Goal: Task Accomplishment & Management: Manage account settings

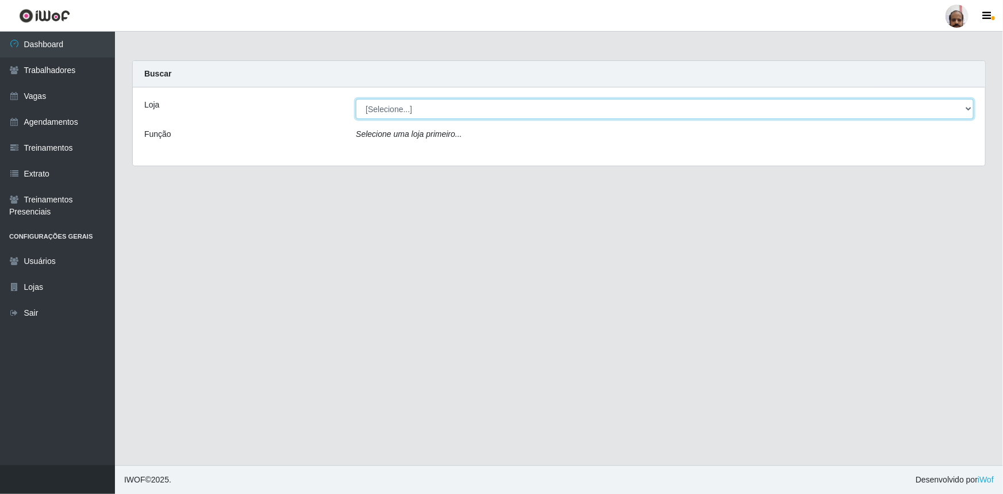
click at [971, 107] on select "[Selecione...] Mar Vermelho - Loja 05" at bounding box center [665, 109] width 618 height 20
select select "252"
click at [356, 99] on select "[Selecione...] Mar Vermelho - Loja 05" at bounding box center [665, 109] width 618 height 20
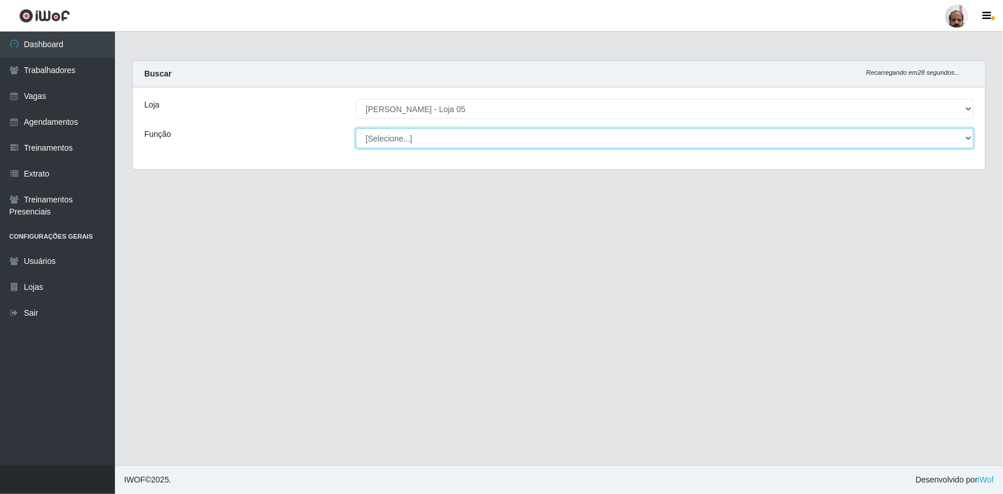
drag, startPoint x: 964, startPoint y: 138, endPoint x: 925, endPoint y: 147, distance: 39.5
click at [964, 137] on select "[Selecione...] ASG ASG + ASG ++ Auxiliar de Depósito Auxiliar de Depósito + Aux…" at bounding box center [665, 138] width 618 height 20
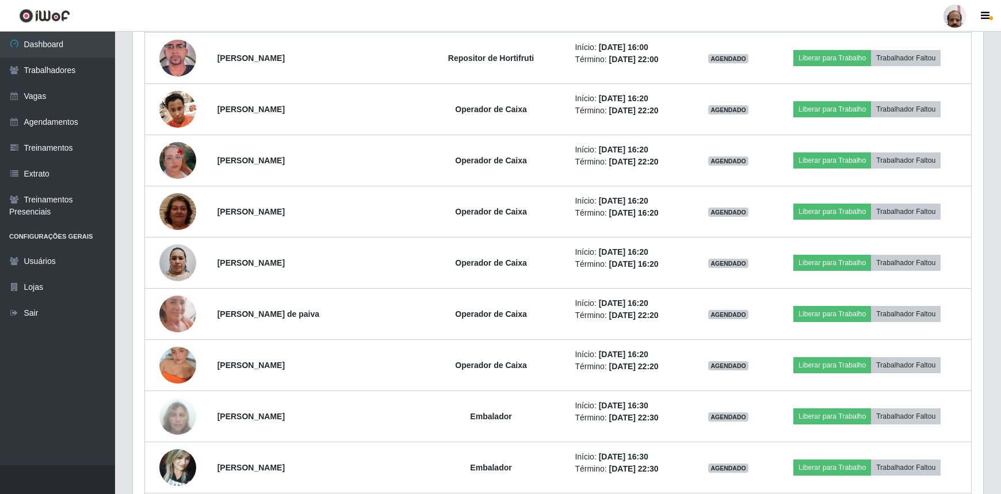
scroll to position [2798, 0]
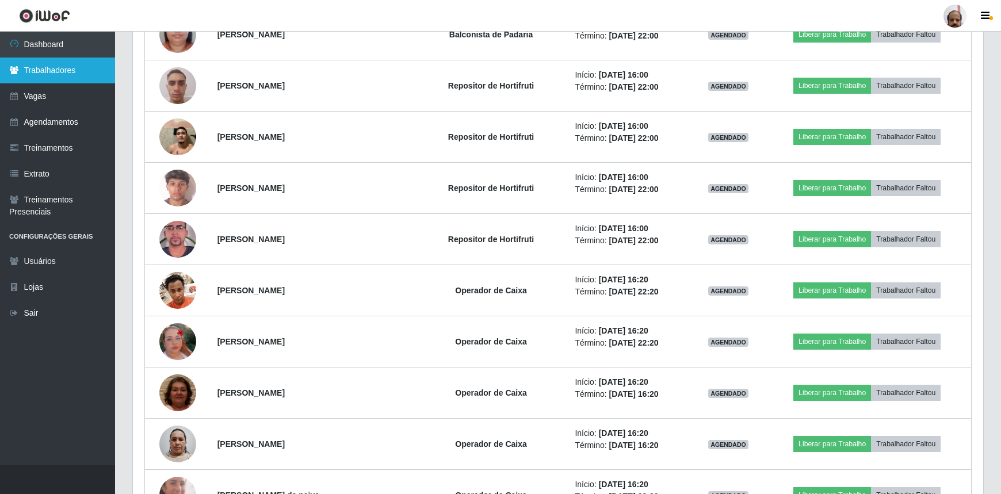
click at [71, 79] on link "Trabalhadores" at bounding box center [57, 71] width 115 height 26
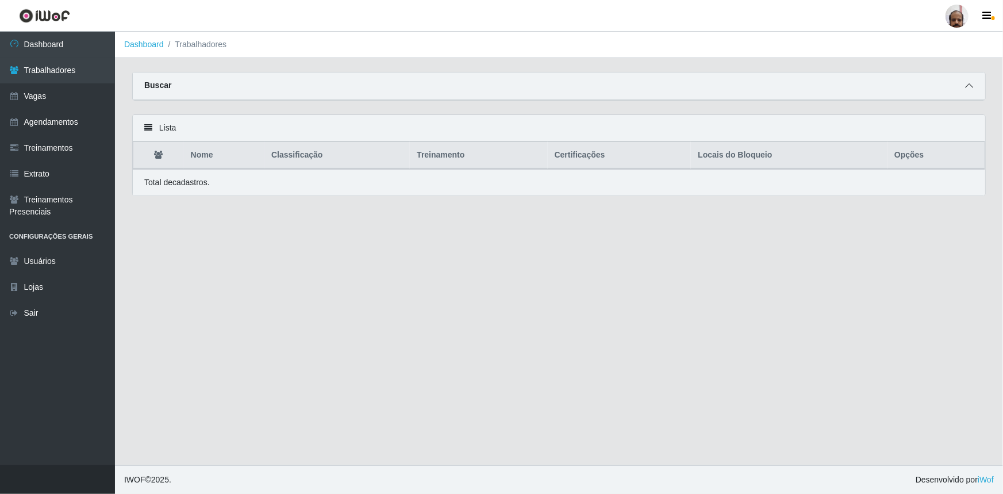
click at [970, 86] on icon at bounding box center [969, 86] width 8 height 8
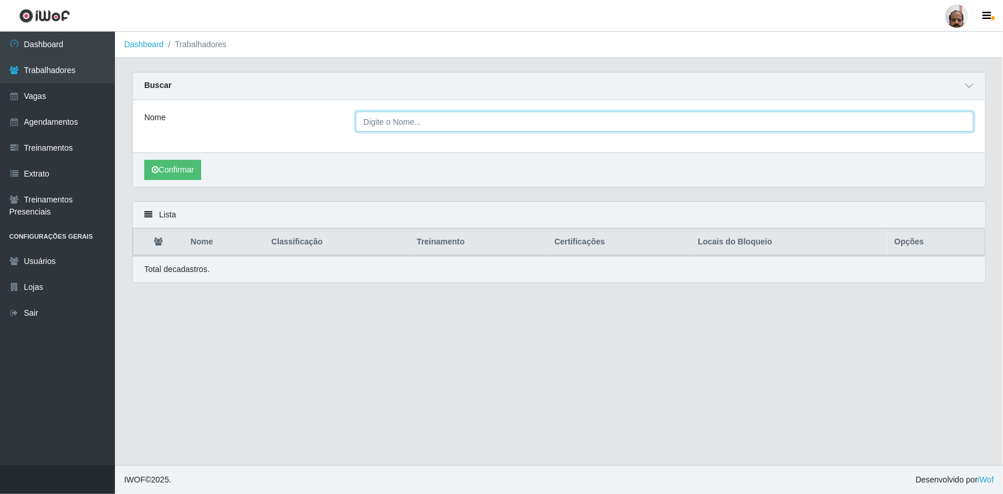
click at [380, 120] on input "Nome" at bounding box center [665, 122] width 618 height 20
type input "[PERSON_NAME]"
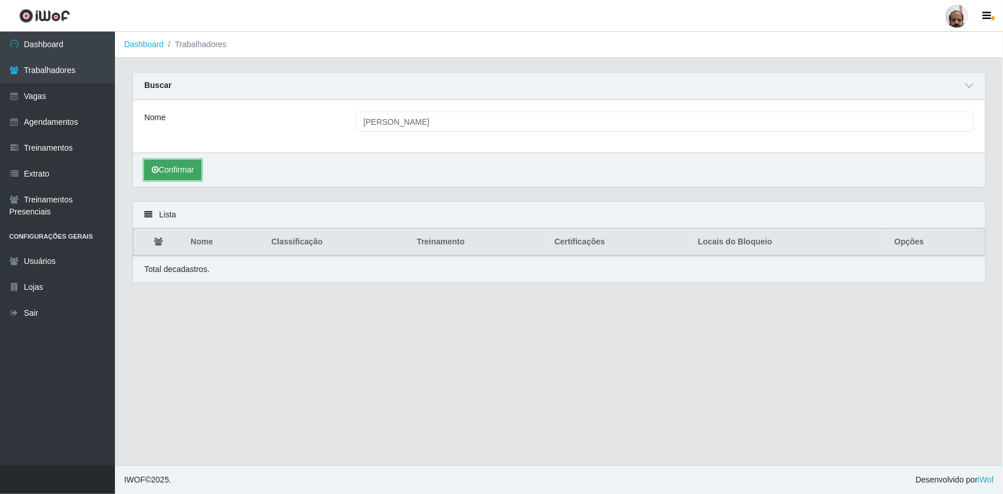
click at [159, 170] on button "Confirmar" at bounding box center [172, 170] width 57 height 20
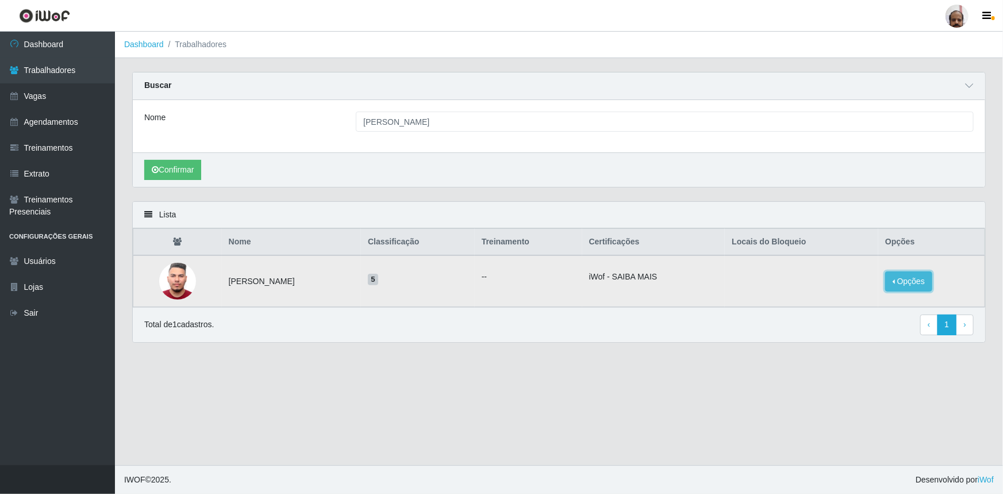
click at [926, 283] on button "Opções" at bounding box center [909, 281] width 47 height 20
click at [834, 296] on button "Bloquear - Loja" at bounding box center [837, 293] width 93 height 24
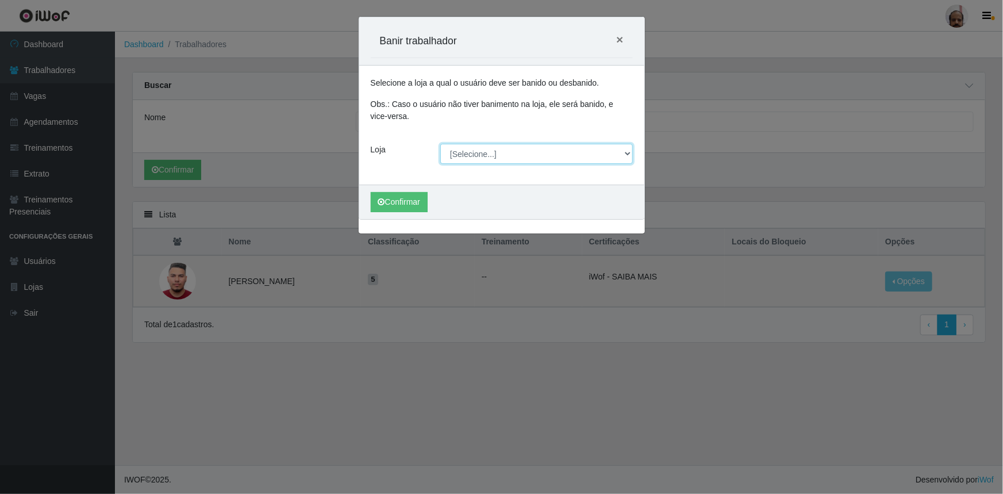
click at [608, 158] on select "[Selecione...] Mar Vermelho - Loja 05" at bounding box center [536, 154] width 193 height 20
select select "252"
click at [440, 144] on select "[Selecione...] Mar Vermelho - Loja 05" at bounding box center [536, 154] width 193 height 20
click at [407, 204] on button "Confirmar" at bounding box center [399, 202] width 57 height 20
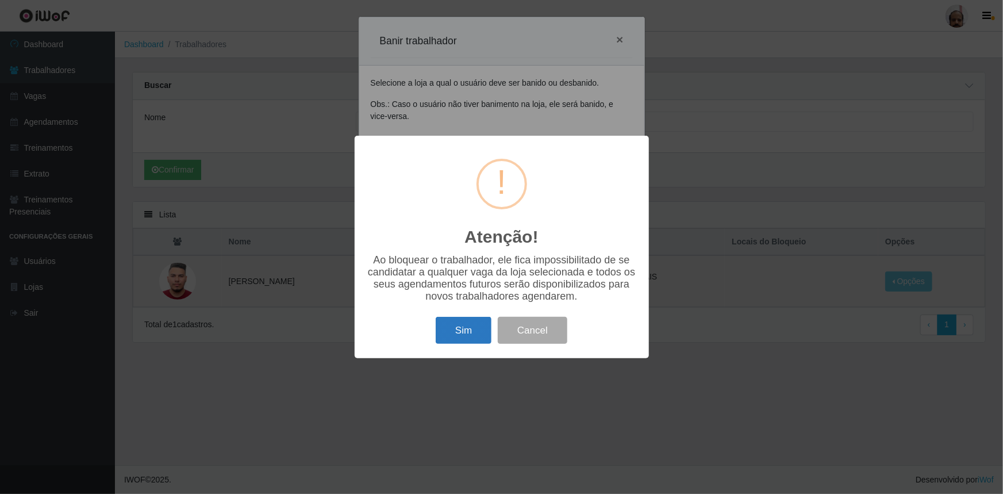
click at [452, 338] on button "Sim" at bounding box center [464, 330] width 56 height 27
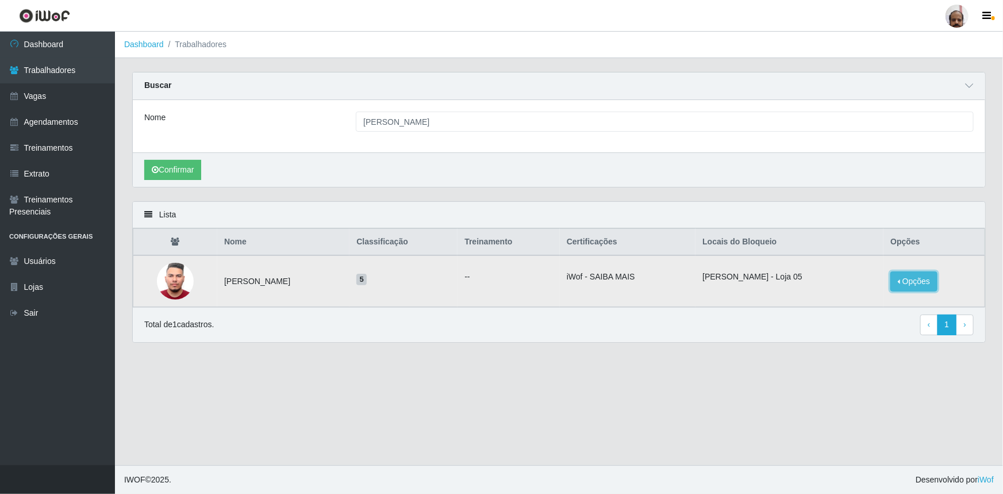
click at [919, 274] on button "Opções" at bounding box center [914, 281] width 47 height 20
click at [778, 358] on main "Dashboard Trabalhadores Carregando... Buscar Nome [PERSON_NAME] tertuliano Conf…" at bounding box center [559, 249] width 888 height 434
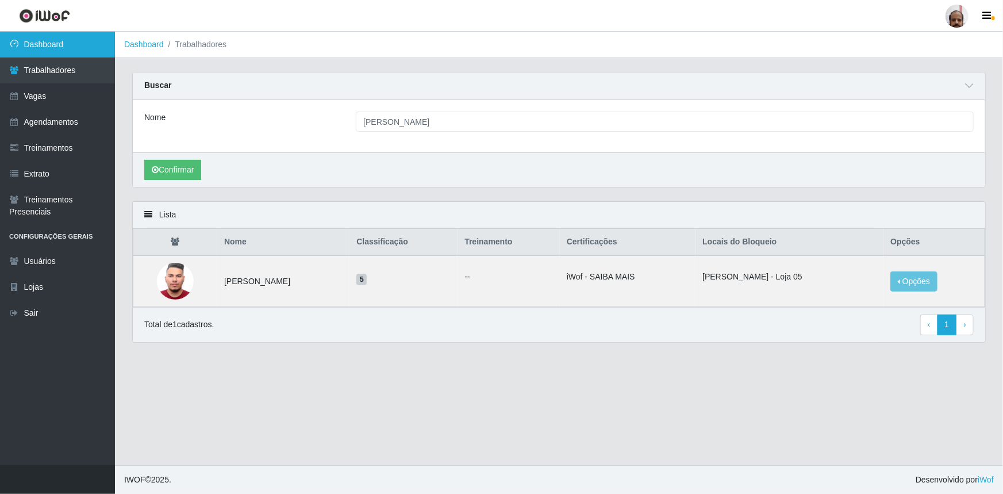
click at [54, 43] on link "Dashboard" at bounding box center [57, 45] width 115 height 26
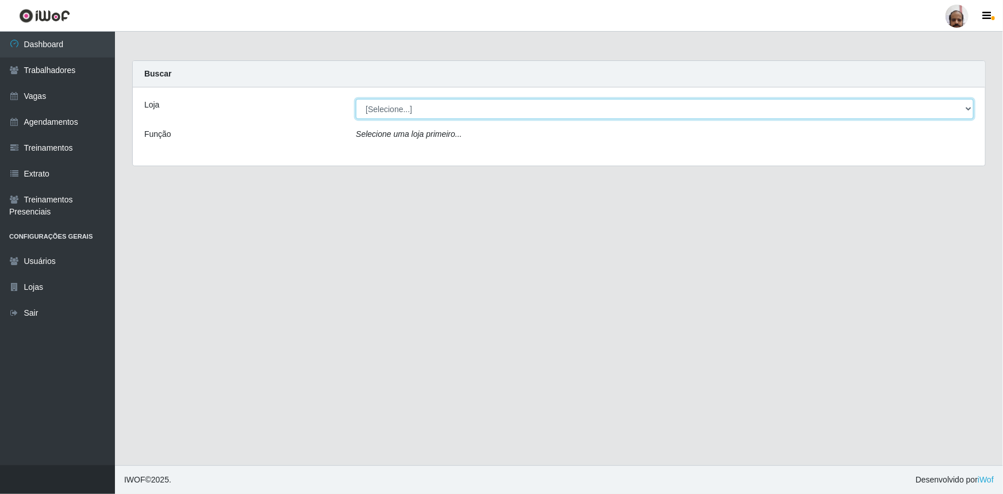
drag, startPoint x: 971, startPoint y: 110, endPoint x: 935, endPoint y: 109, distance: 36.3
click at [971, 110] on select "[Selecione...] Mar Vermelho - Loja 05" at bounding box center [665, 109] width 618 height 20
select select "252"
click at [356, 99] on select "[Selecione...] Mar Vermelho - Loja 05" at bounding box center [665, 109] width 618 height 20
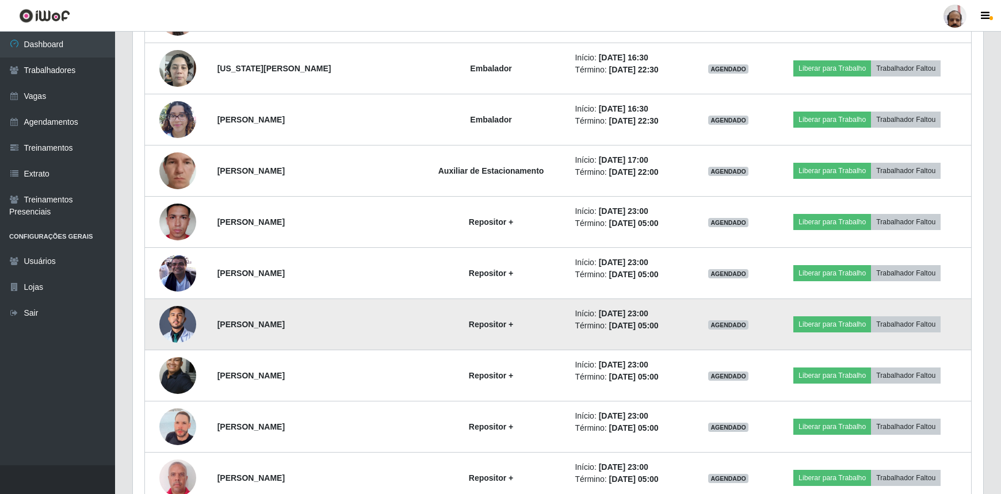
scroll to position [3479, 0]
